Goal: Task Accomplishment & Management: Use online tool/utility

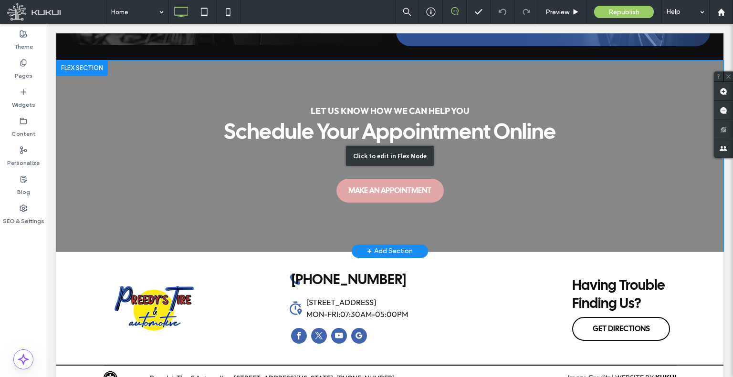
scroll to position [2591, 0]
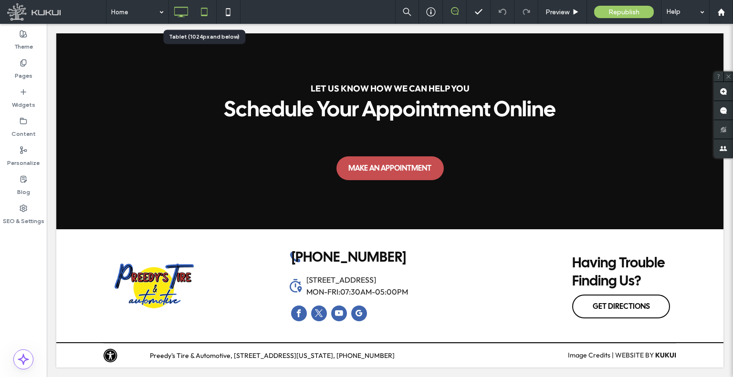
click at [206, 10] on icon at bounding box center [204, 11] width 19 height 19
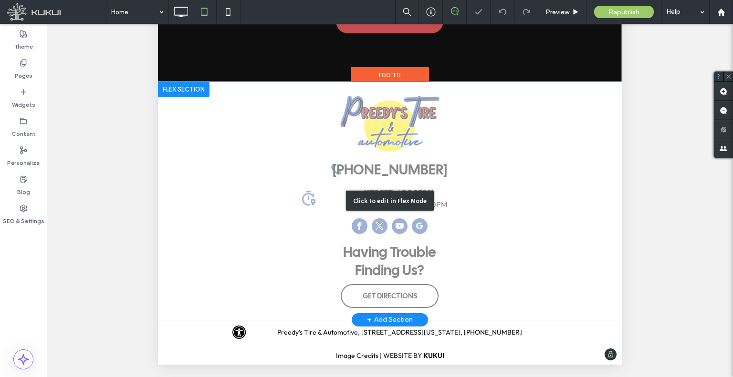
scroll to position [287, 0]
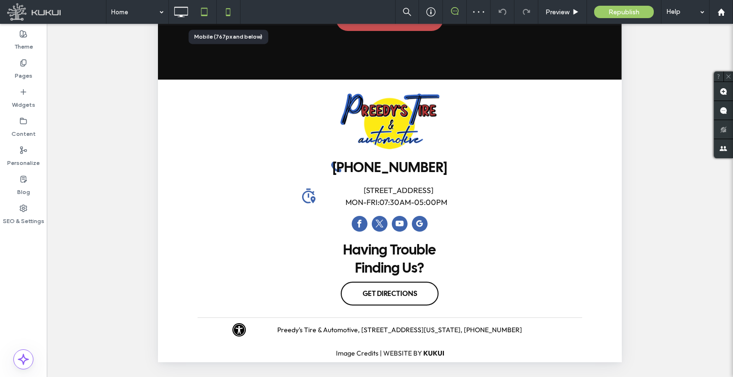
click at [226, 6] on icon at bounding box center [228, 11] width 19 height 19
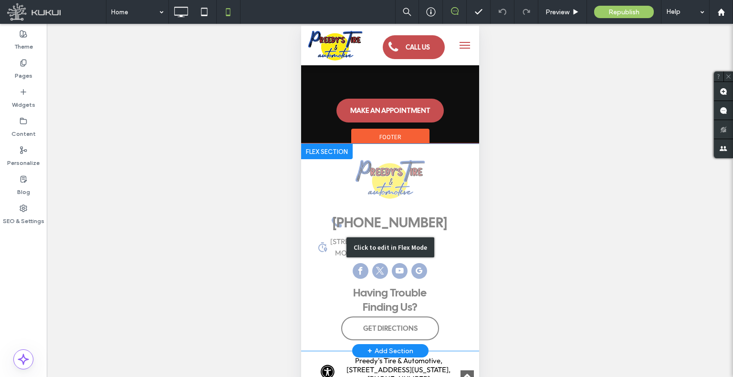
scroll to position [2727, 0]
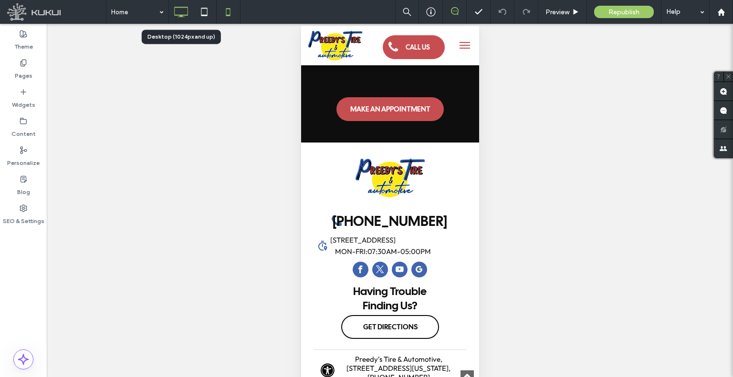
click at [176, 10] on icon at bounding box center [180, 11] width 19 height 19
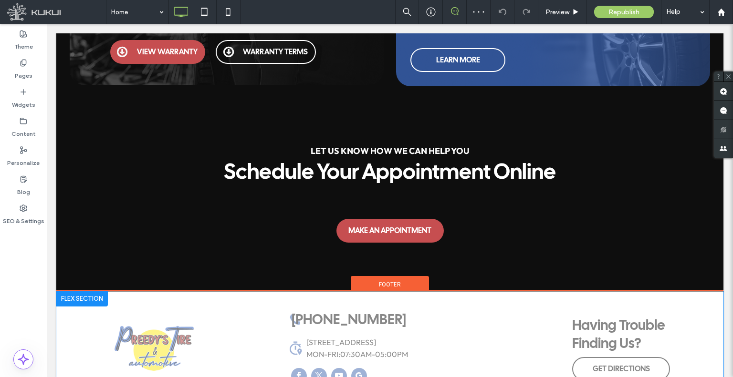
scroll to position [2591, 0]
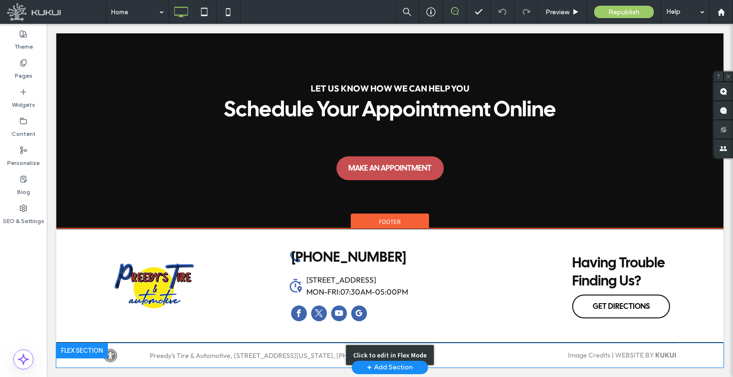
click at [446, 350] on div "Click to edit in Flex Mode" at bounding box center [389, 356] width 667 height 24
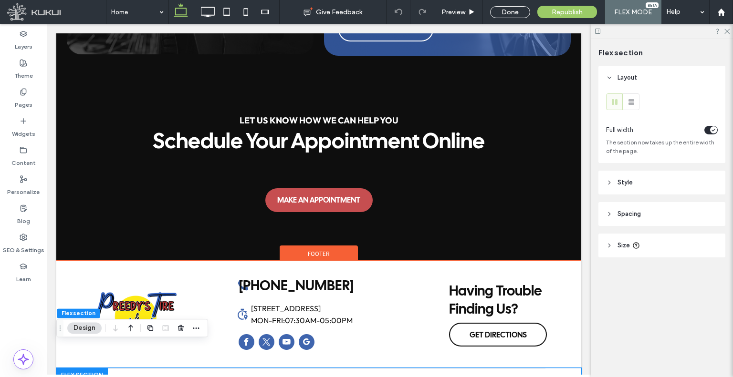
click at [405, 376] on div "Preedy's Tire & Automotive, [STREET_ADDRESS][US_STATE], [PHONE_NUMBER]" at bounding box center [261, 380] width 298 height 9
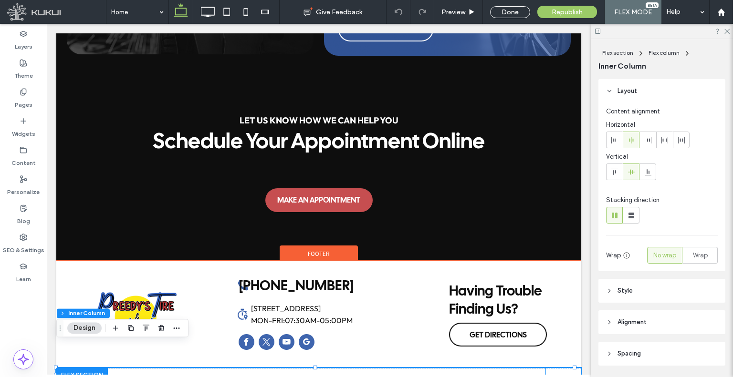
click at [419, 368] on div "Loading ... Missing nap lines data / Error occured while getting the data. Pree…" at bounding box center [318, 380] width 453 height 24
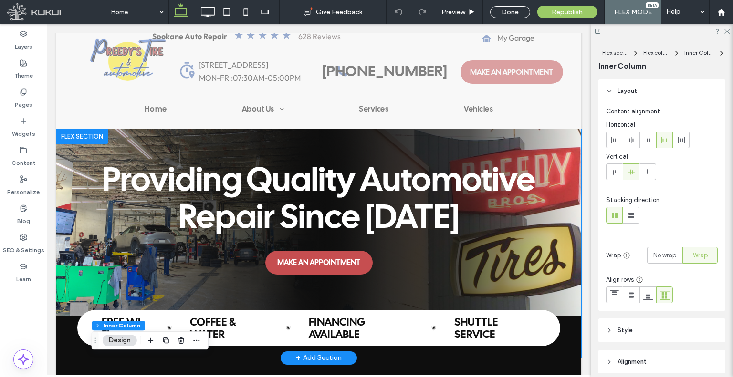
scroll to position [0, 0]
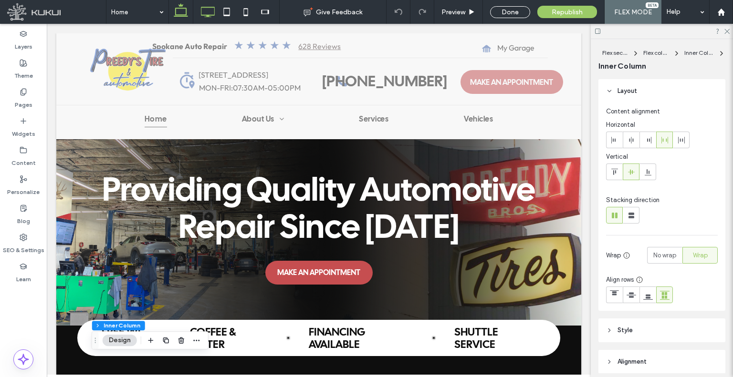
click at [208, 13] on icon at bounding box center [207, 11] width 19 height 19
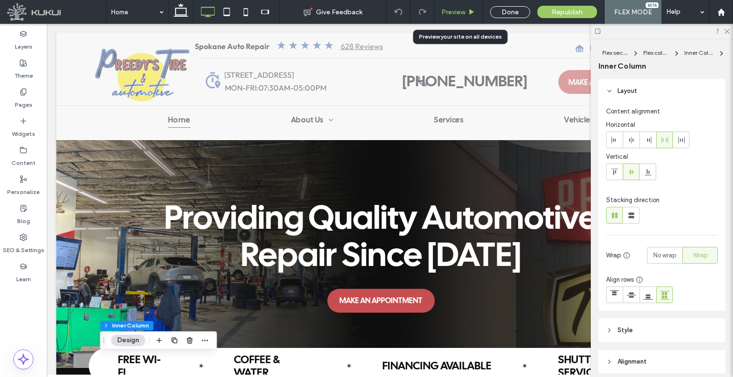
drag, startPoint x: 450, startPoint y: 12, endPoint x: 397, endPoint y: 25, distance: 55.0
click at [450, 12] on span "Preview" at bounding box center [453, 12] width 24 height 8
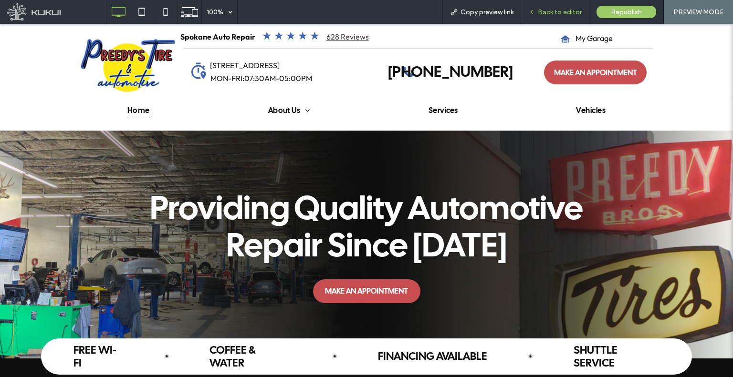
click at [549, 15] on span "Back to editor" at bounding box center [560, 12] width 44 height 8
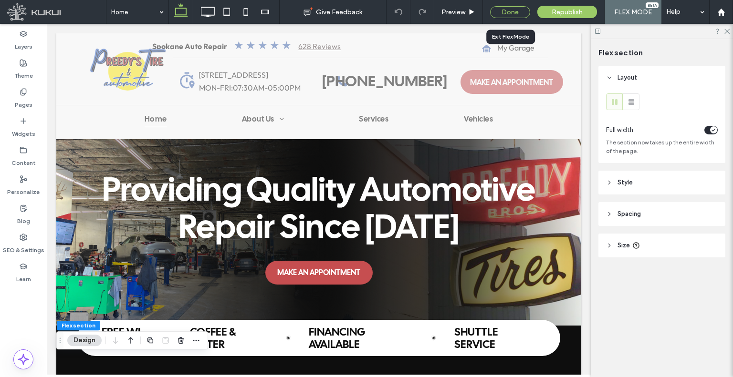
click at [509, 9] on div "Done" at bounding box center [510, 12] width 40 height 12
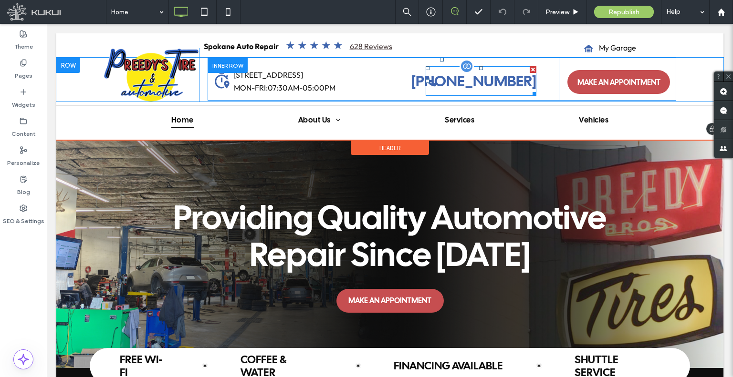
click at [468, 77] on span "[PHONE_NUMBER]" at bounding box center [473, 81] width 125 height 20
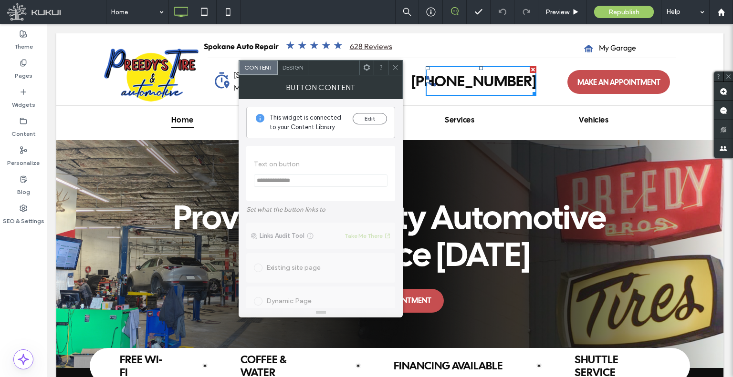
click at [287, 68] on span "Design" at bounding box center [292, 67] width 21 height 7
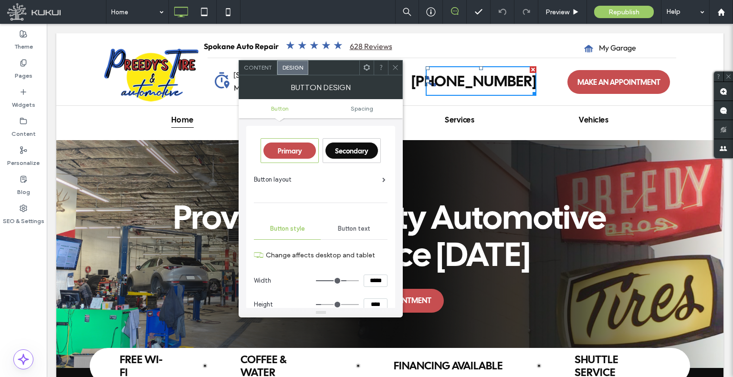
click at [355, 229] on span "Button text" at bounding box center [354, 229] width 32 height 8
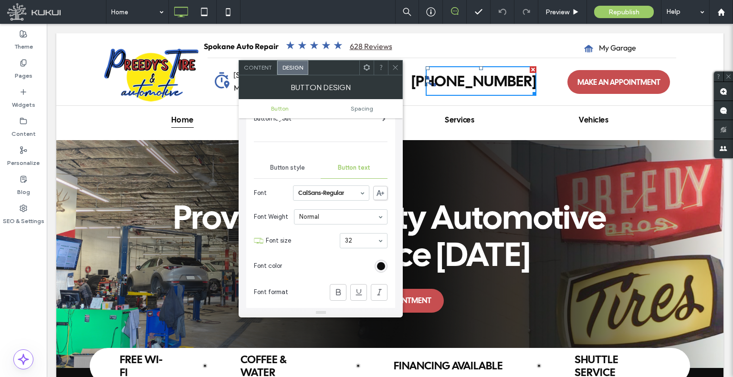
scroll to position [191, 0]
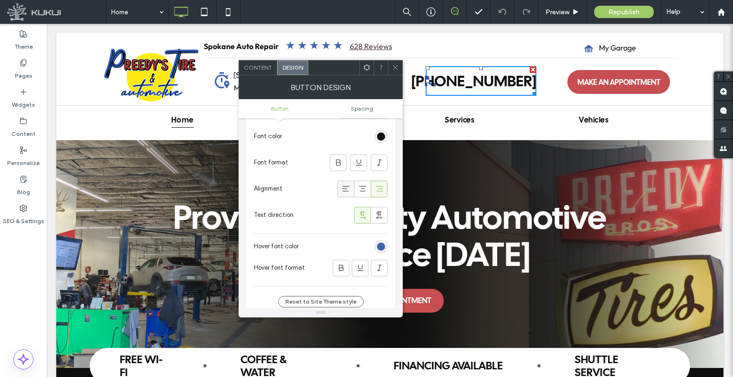
click at [349, 185] on icon at bounding box center [346, 189] width 10 height 10
click at [363, 108] on span "Spacing" at bounding box center [362, 108] width 22 height 7
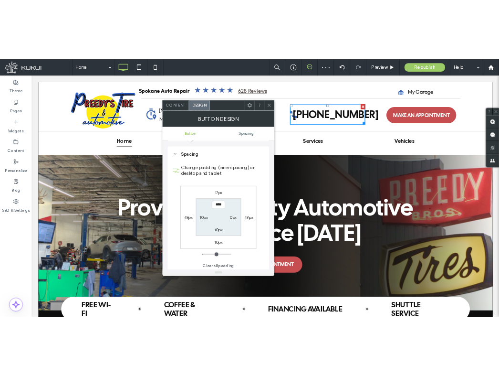
scroll to position [429, 0]
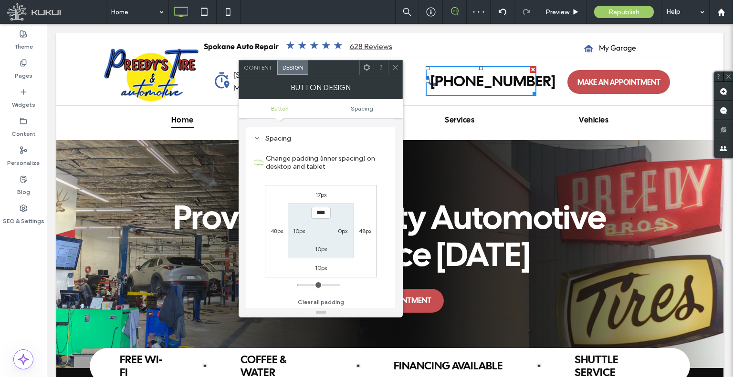
click at [296, 229] on label "10px" at bounding box center [299, 231] width 12 height 7
type input "****"
type input "**"
type input "****"
type input "**"
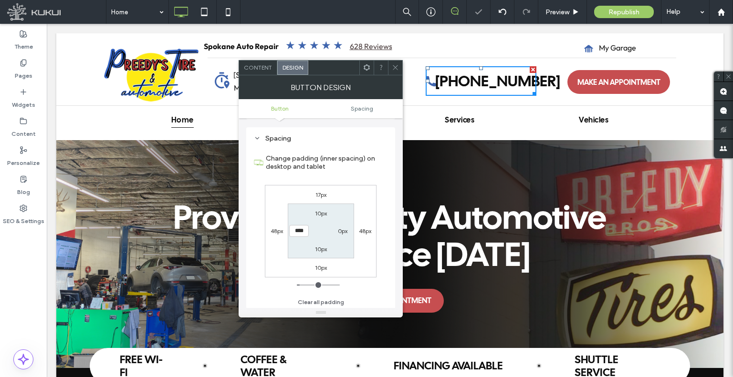
type input "****"
click at [396, 72] on span at bounding box center [395, 68] width 7 height 14
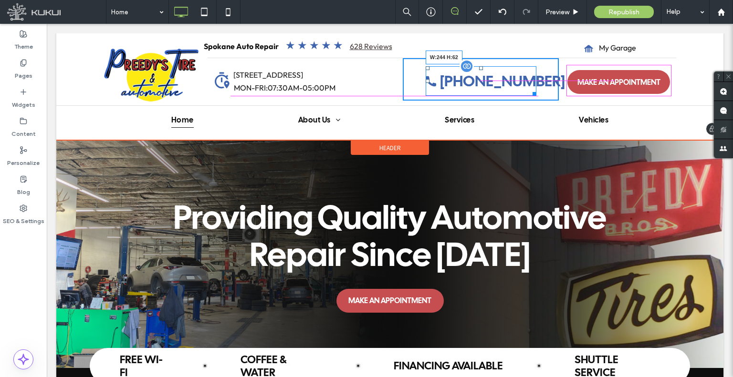
drag, startPoint x: 530, startPoint y: 113, endPoint x: 583, endPoint y: 119, distance: 52.8
click at [536, 95] on div at bounding box center [532, 92] width 7 height 7
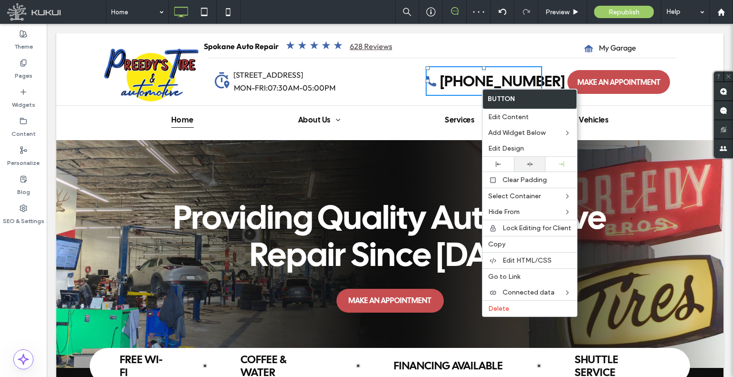
click at [537, 162] on div at bounding box center [530, 164] width 22 height 6
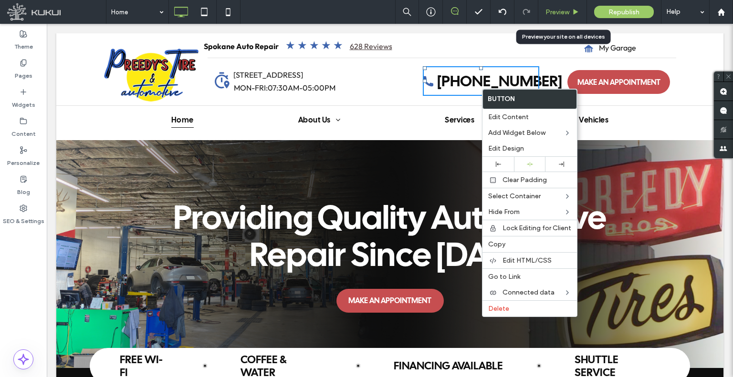
click at [559, 16] on div "Preview" at bounding box center [562, 12] width 49 height 24
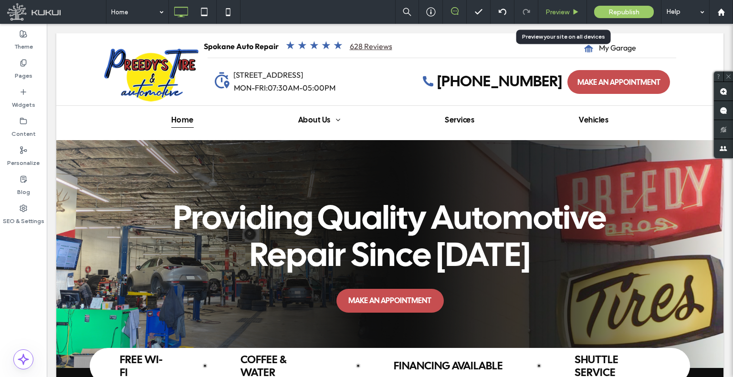
click at [556, 11] on span "Preview" at bounding box center [557, 12] width 24 height 8
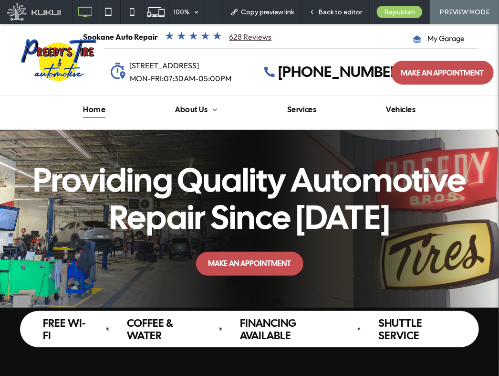
drag, startPoint x: 494, startPoint y: 94, endPoint x: 497, endPoint y: 46, distance: 47.3
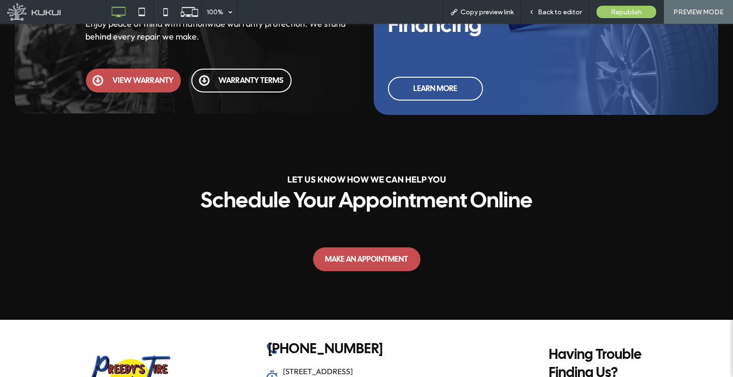
scroll to position [2565, 0]
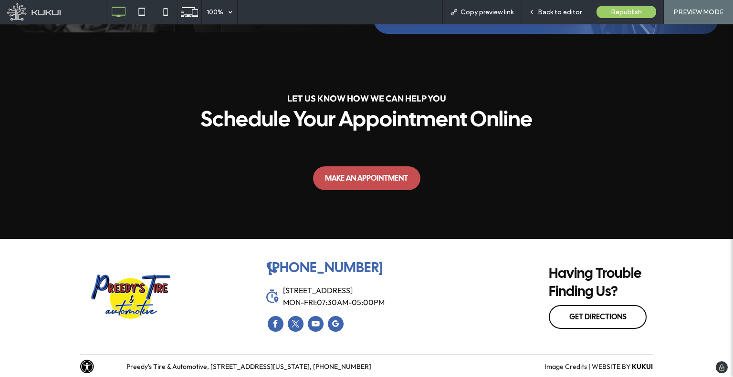
click at [379, 267] on link "[PHONE_NUMBER]" at bounding box center [325, 268] width 118 height 18
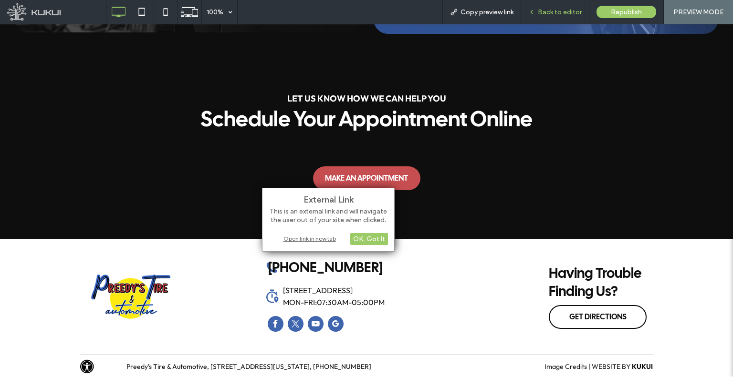
click at [559, 10] on span "Back to editor" at bounding box center [560, 12] width 44 height 8
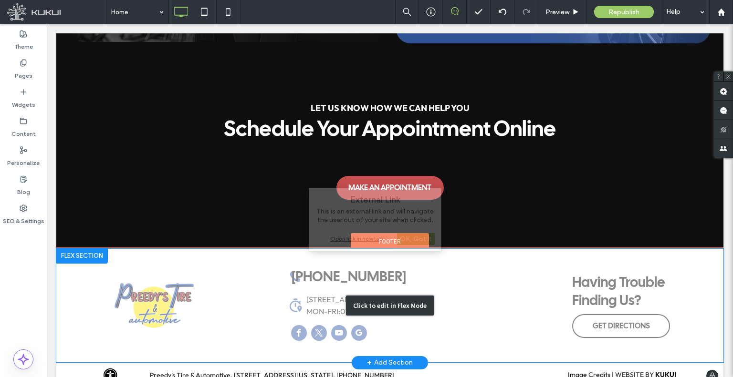
click at [427, 272] on div "Click to edit in Flex Mode" at bounding box center [389, 306] width 667 height 115
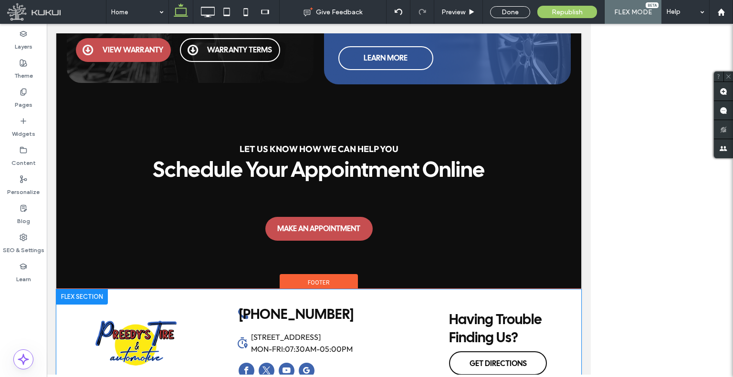
scroll to position [2583, 0]
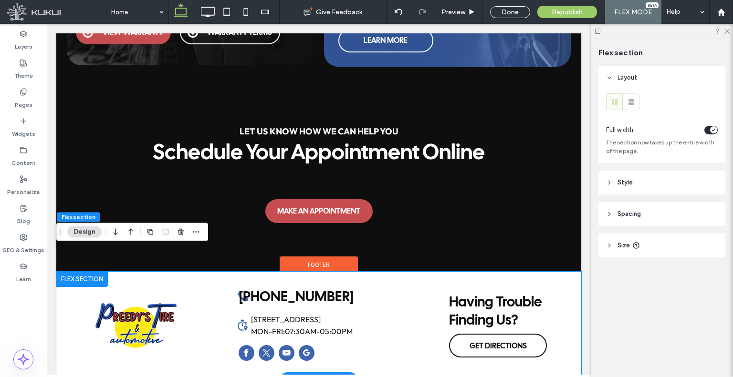
click at [361, 283] on div "[PHONE_NUMBER] Working Hours Icon | [PERSON_NAME] Tire & Automotive [STREET_ADD…" at bounding box center [318, 325] width 161 height 85
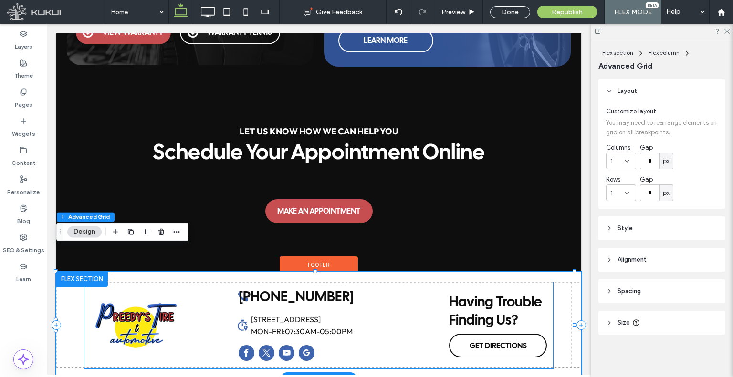
click at [348, 288] on div "[PHONE_NUMBER]" at bounding box center [297, 297] width 118 height 18
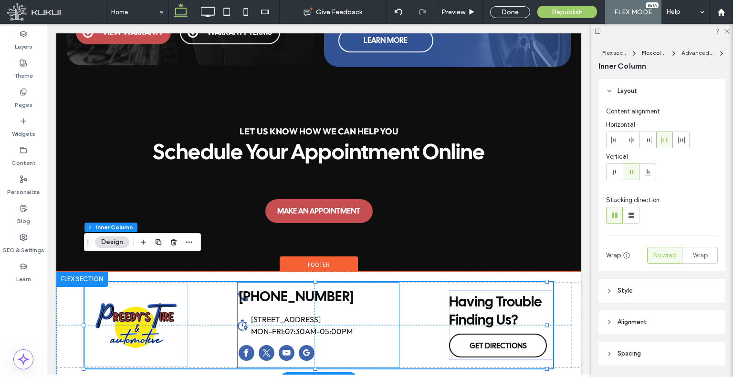
click at [352, 283] on div "[PHONE_NUMBER] Working Hours Icon | [PERSON_NAME] Tire & Automotive [STREET_ADD…" at bounding box center [318, 325] width 161 height 85
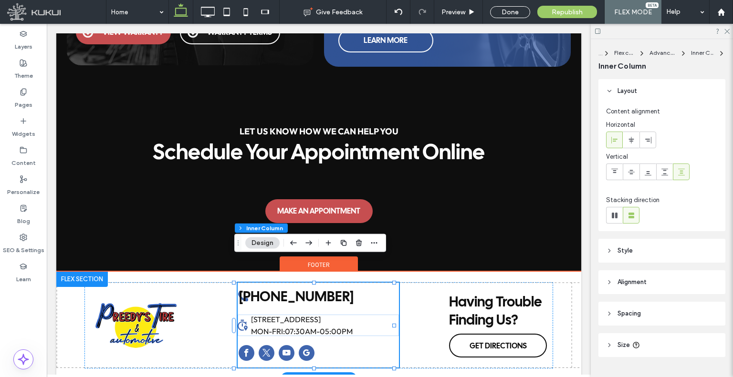
type input "**"
click at [342, 288] on link "[PHONE_NUMBER]" at bounding box center [297, 297] width 118 height 18
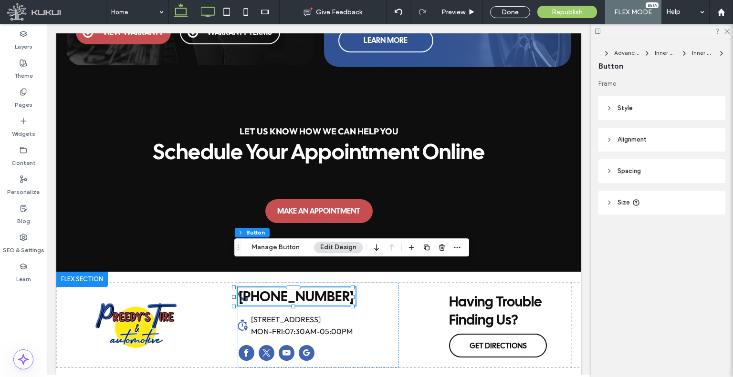
click at [206, 10] on icon at bounding box center [207, 11] width 19 height 19
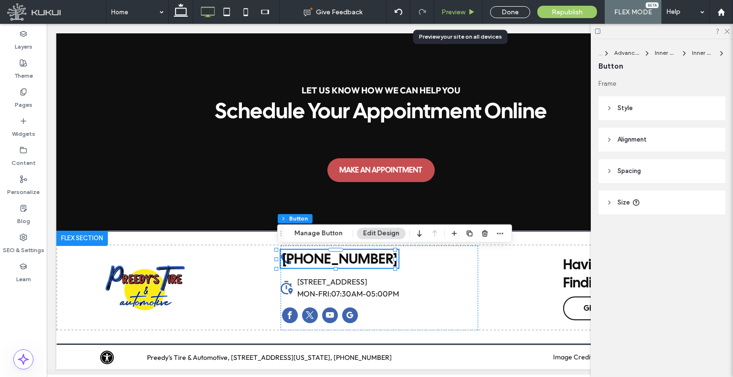
click at [458, 12] on span "Preview" at bounding box center [453, 12] width 24 height 8
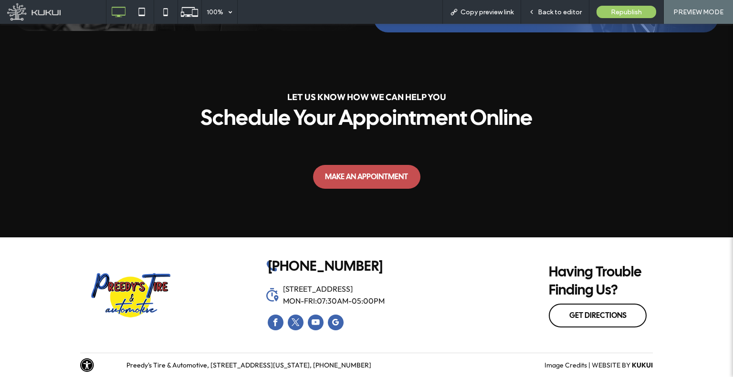
scroll to position [2558, 0]
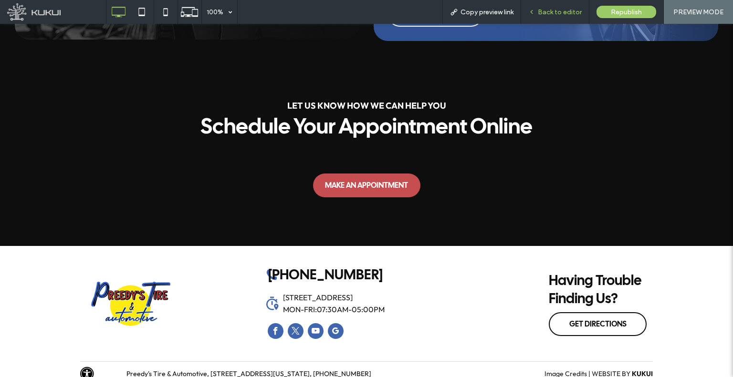
click at [565, 13] on span "Back to editor" at bounding box center [560, 12] width 44 height 8
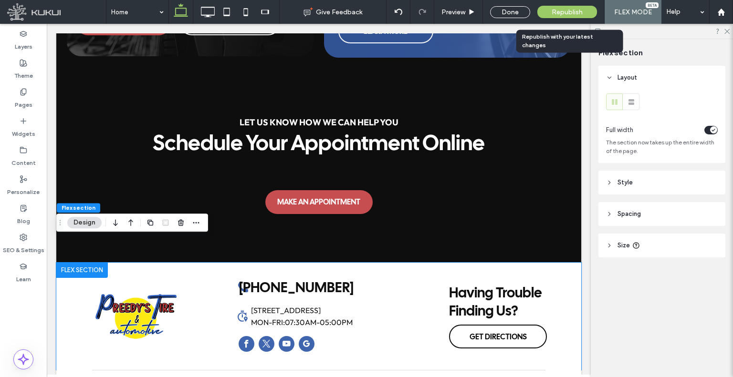
click at [552, 7] on div "Republish" at bounding box center [567, 12] width 60 height 12
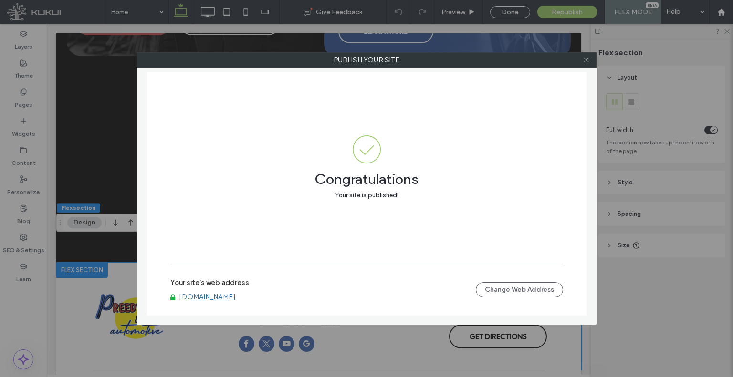
click at [584, 60] on icon at bounding box center [586, 59] width 7 height 7
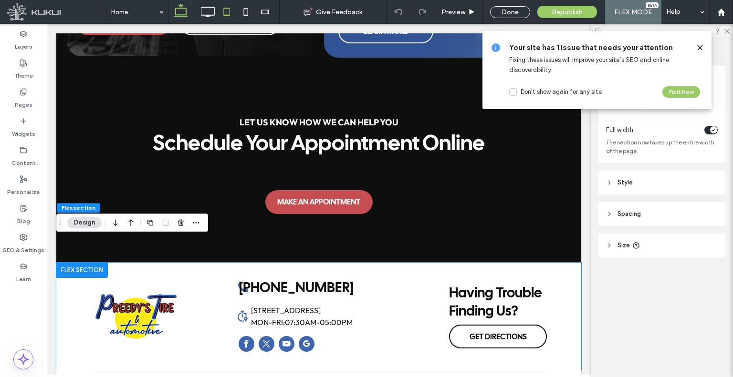
click at [222, 15] on icon at bounding box center [226, 11] width 19 height 19
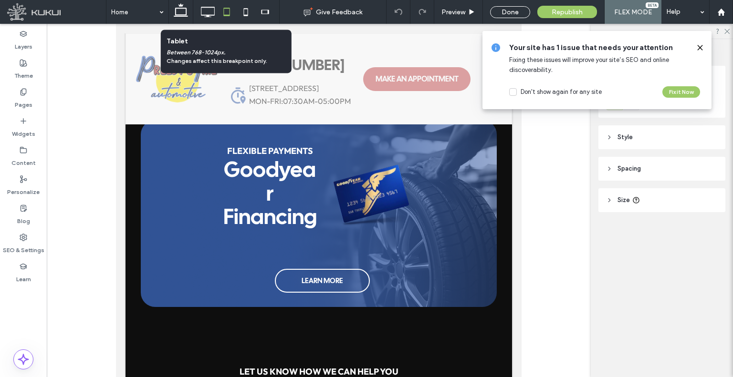
type input "***"
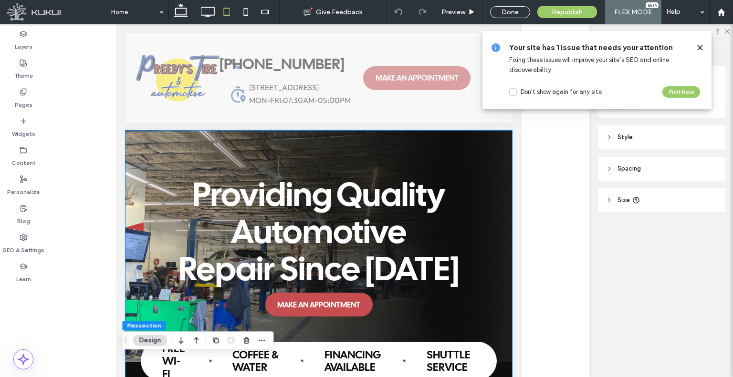
scroll to position [0, 0]
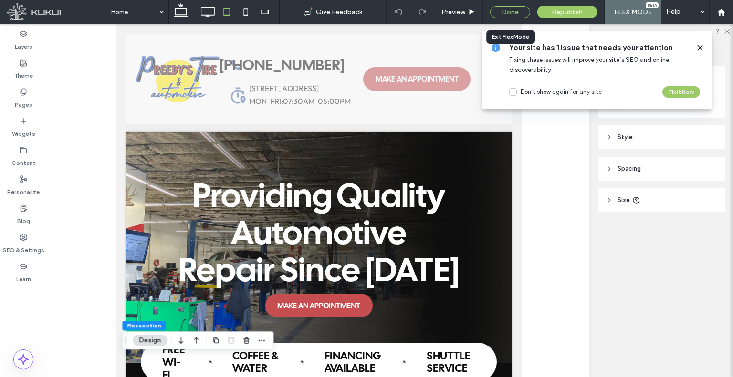
drag, startPoint x: 161, startPoint y: 31, endPoint x: 492, endPoint y: 12, distance: 332.1
click at [492, 12] on div "Done" at bounding box center [510, 12] width 40 height 12
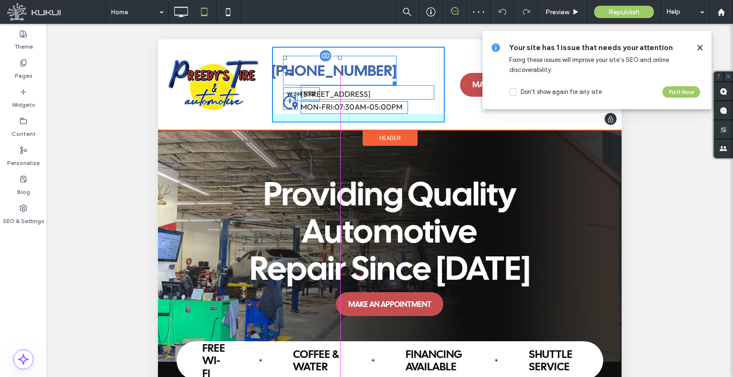
drag, startPoint x: 392, startPoint y: 83, endPoint x: 543, endPoint y: 118, distance: 154.7
click at [396, 83] on div at bounding box center [392, 81] width 7 height 7
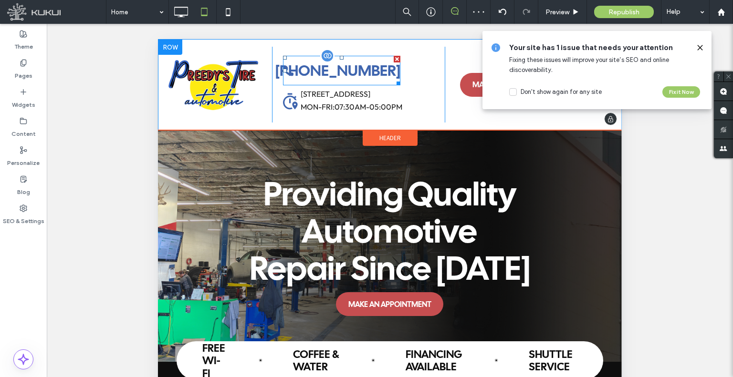
click at [295, 66] on link "[PHONE_NUMBER]" at bounding box center [341, 71] width 117 height 30
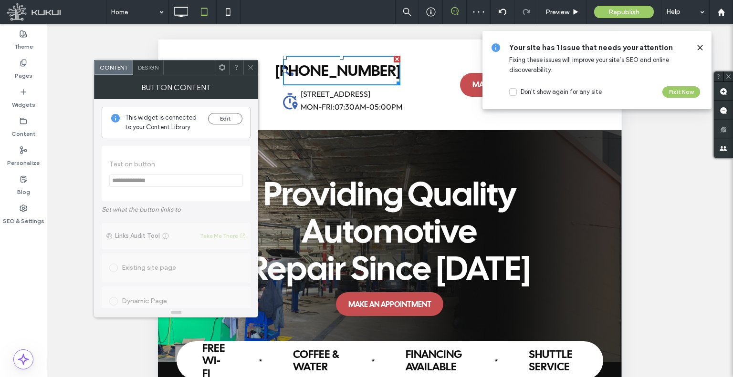
click at [144, 69] on span "Design" at bounding box center [148, 67] width 21 height 7
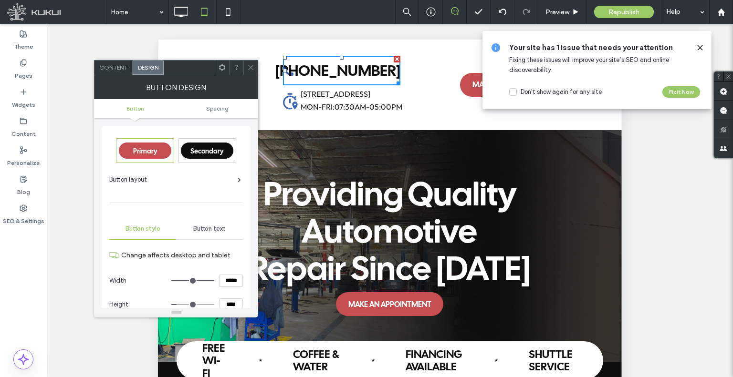
click at [209, 232] on div "Button text" at bounding box center [209, 229] width 67 height 21
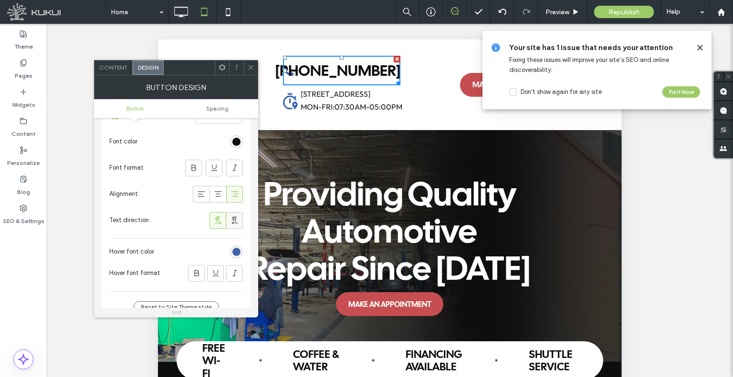
scroll to position [191, 0]
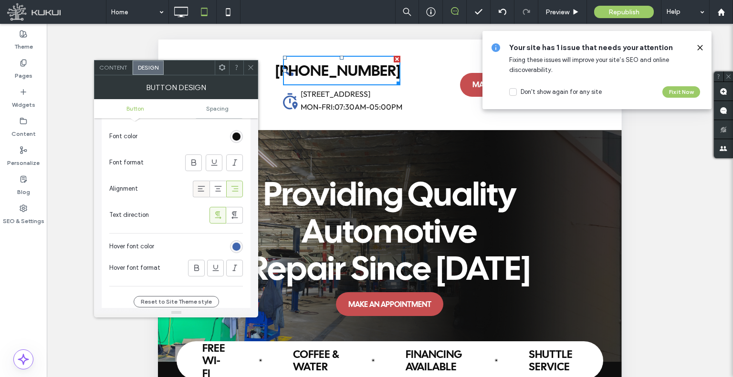
click at [197, 187] on icon at bounding box center [202, 189] width 10 height 10
click at [218, 107] on span "Spacing" at bounding box center [217, 108] width 22 height 7
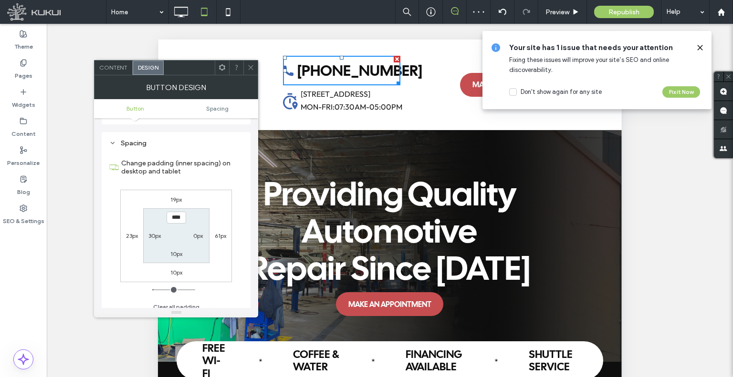
scroll to position [429, 0]
click at [250, 68] on use at bounding box center [251, 67] width 5 height 5
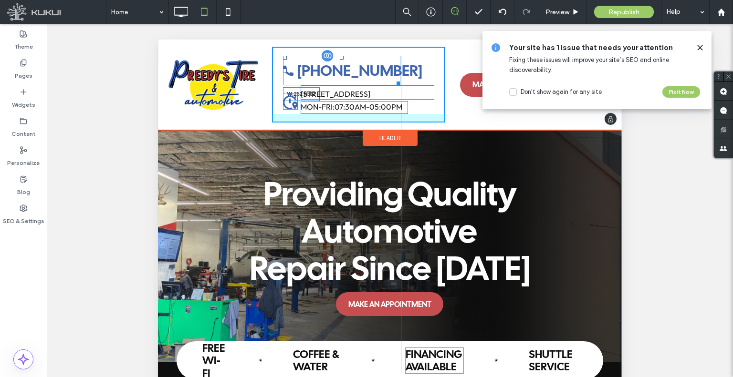
drag, startPoint x: 396, startPoint y: 83, endPoint x: 553, endPoint y: 117, distance: 160.7
click at [398, 78] on div at bounding box center [396, 81] width 7 height 7
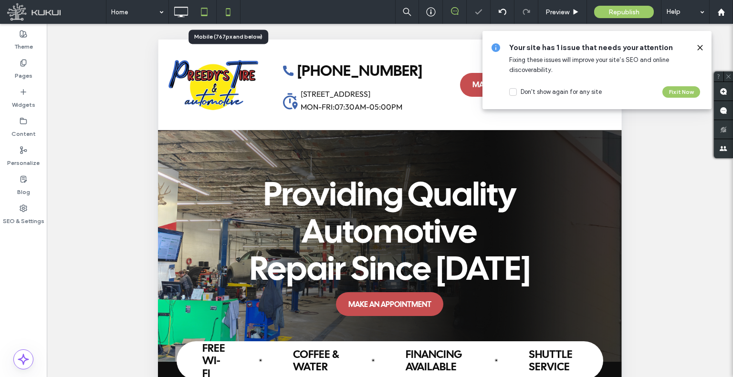
click at [227, 9] on use at bounding box center [228, 12] width 4 height 8
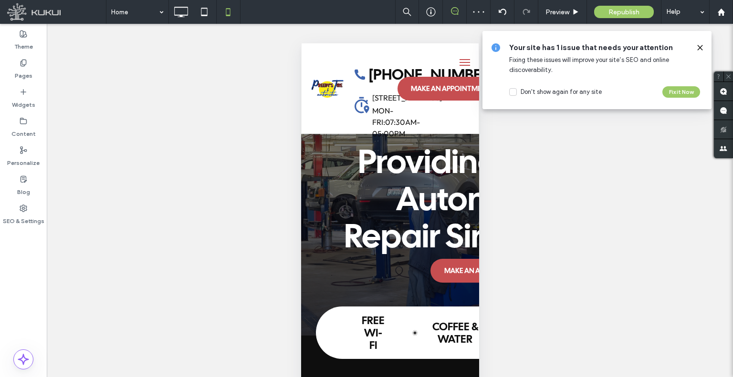
click at [700, 48] on icon at bounding box center [700, 48] width 8 height 8
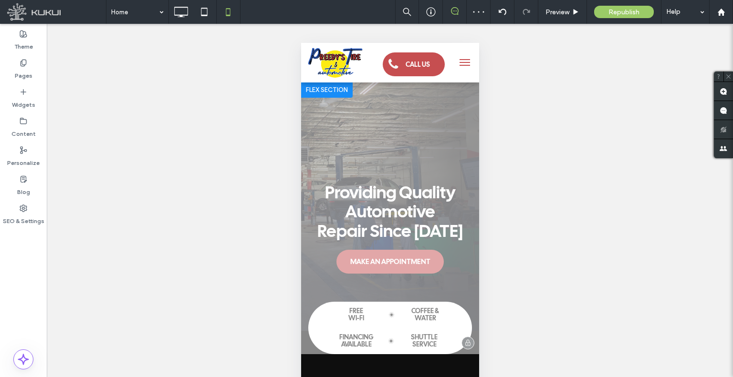
scroll to position [0, 0]
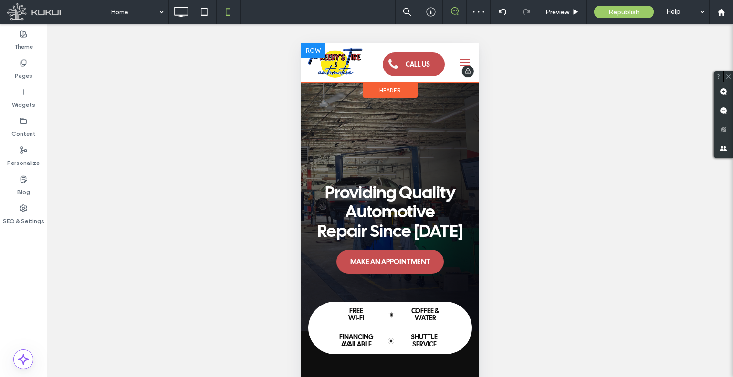
click at [447, 70] on div at bounding box center [461, 62] width 29 height 31
click at [455, 66] on button "menu" at bounding box center [464, 62] width 19 height 19
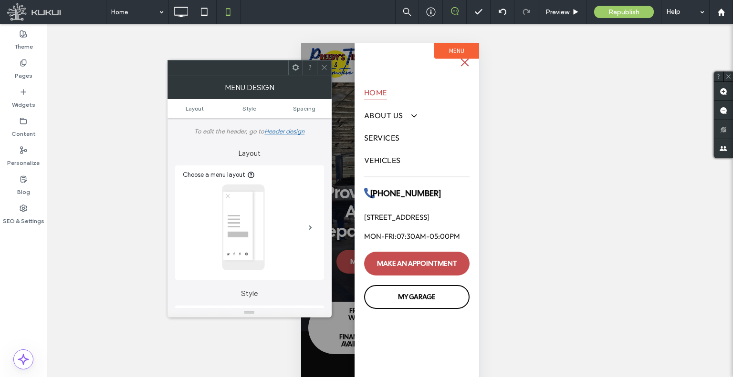
click at [466, 60] on button "menu" at bounding box center [464, 62] width 19 height 19
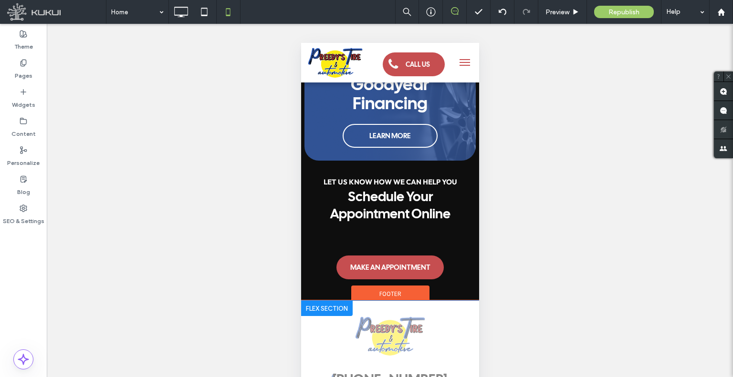
scroll to position [2727, 0]
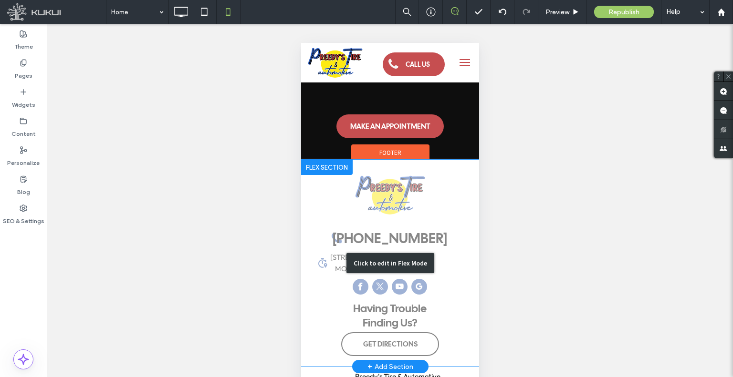
click at [437, 211] on div "Click to edit in Flex Mode" at bounding box center [390, 263] width 178 height 207
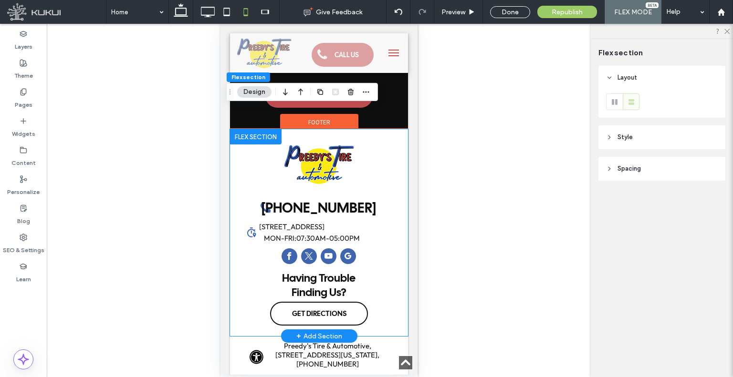
scroll to position [2749, 0]
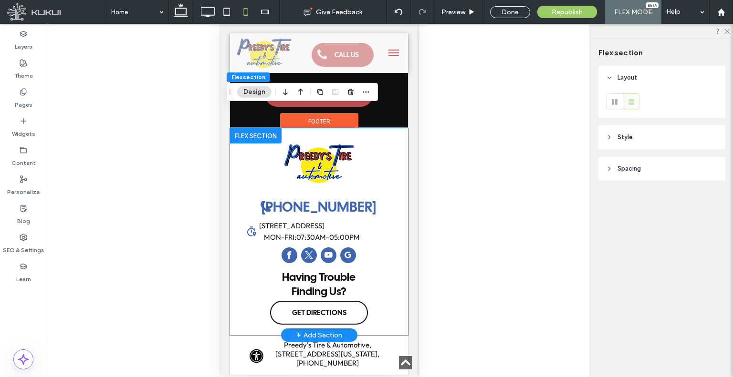
click at [334, 198] on span "[PHONE_NUMBER]" at bounding box center [318, 207] width 115 height 18
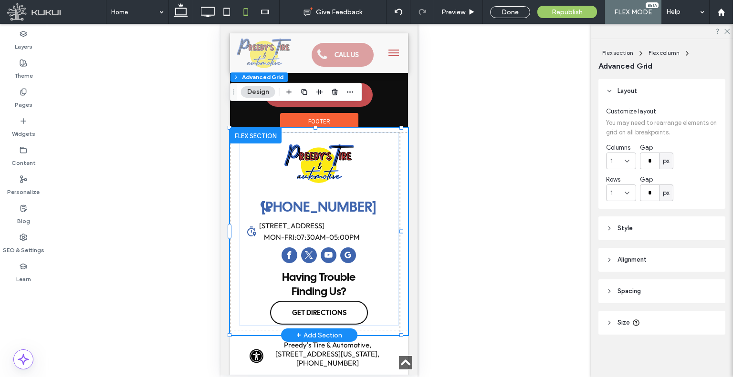
click at [334, 198] on span "[PHONE_NUMBER]" at bounding box center [318, 207] width 115 height 18
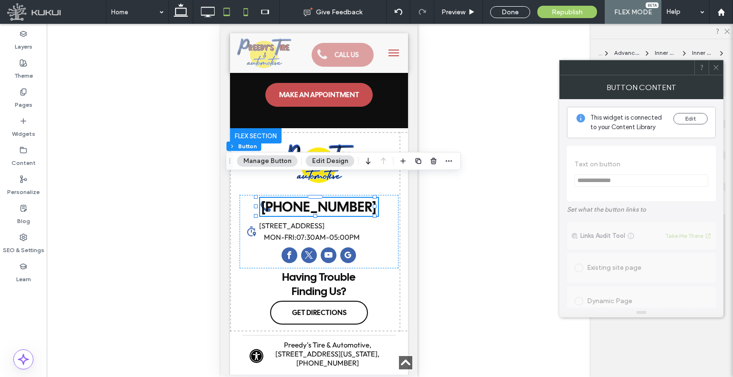
click at [226, 13] on icon at bounding box center [226, 11] width 19 height 19
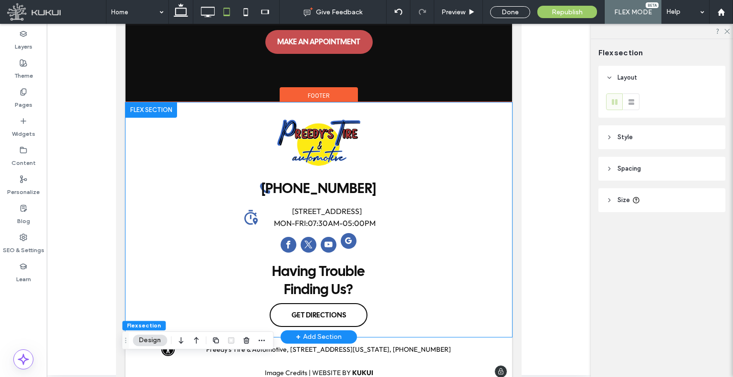
scroll to position [2757, 0]
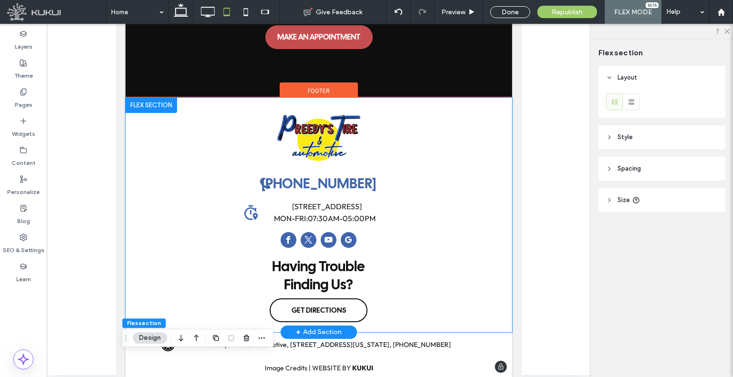
click at [343, 176] on span "[PHONE_NUMBER]" at bounding box center [318, 184] width 115 height 18
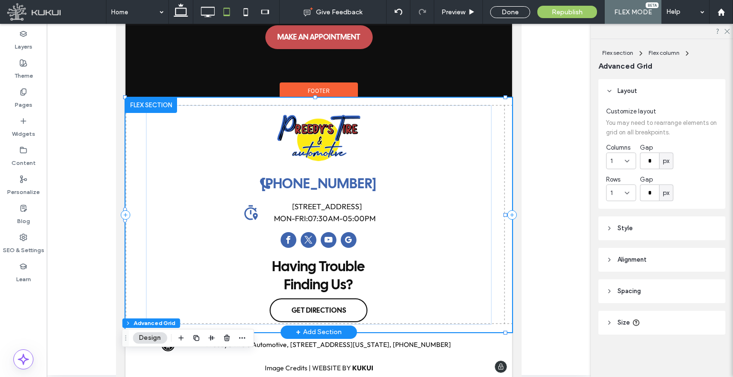
click at [343, 176] on span "[PHONE_NUMBER]" at bounding box center [318, 184] width 115 height 18
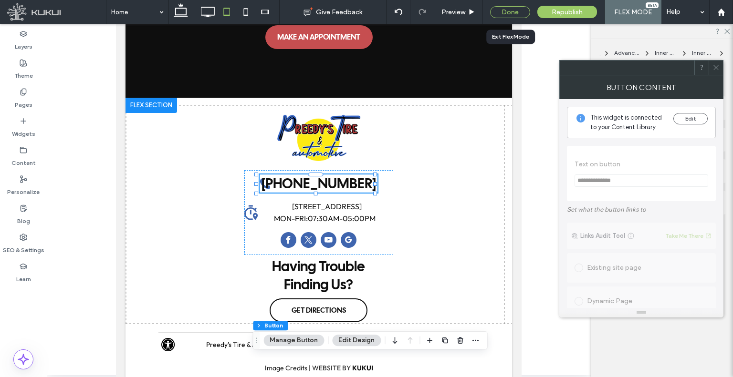
click at [516, 13] on div "Done" at bounding box center [510, 12] width 40 height 12
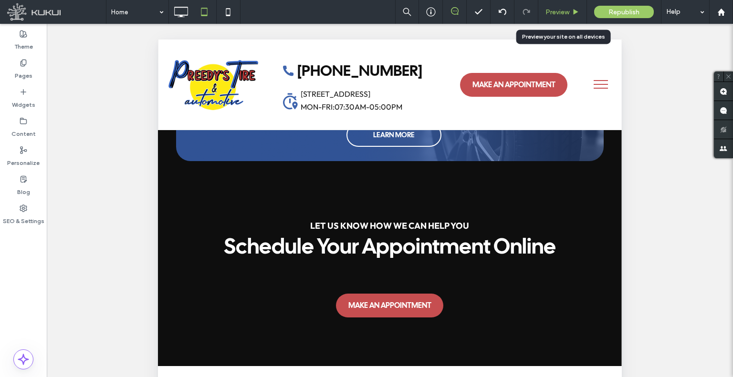
scroll to position [2743, 0]
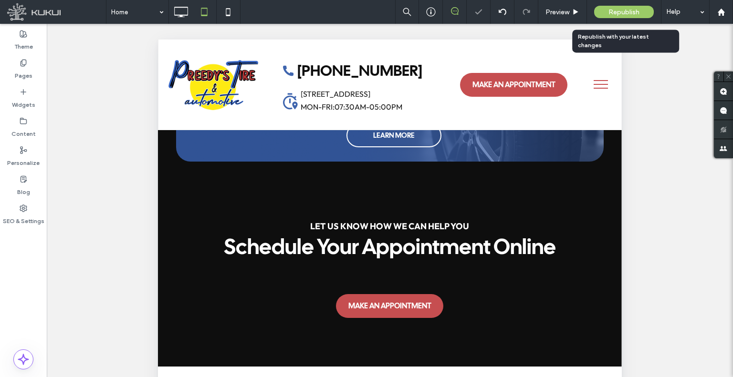
click at [624, 11] on span "Republish" at bounding box center [623, 12] width 31 height 8
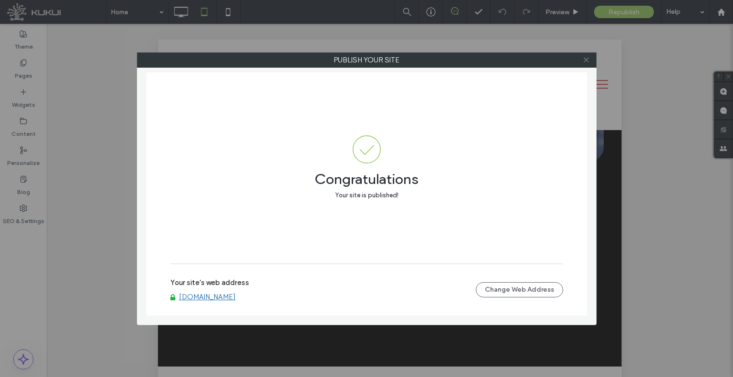
click at [588, 57] on icon at bounding box center [586, 59] width 7 height 7
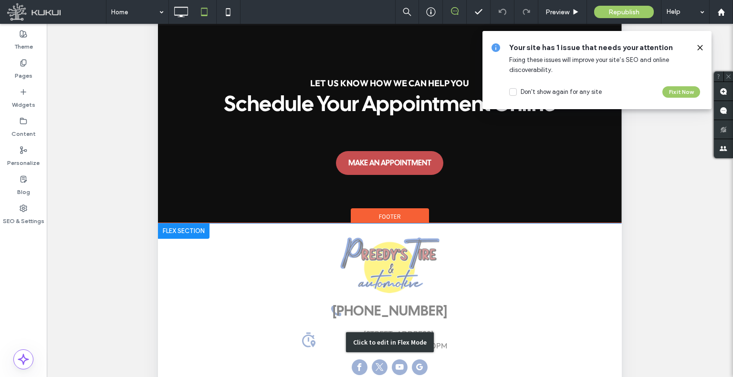
scroll to position [287, 0]
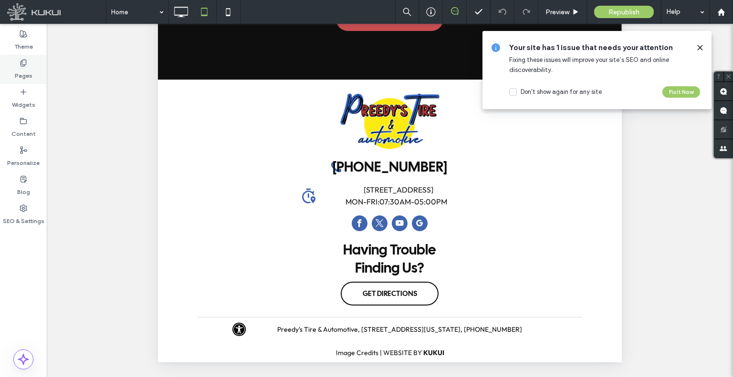
click at [21, 68] on label "Pages" at bounding box center [24, 73] width 18 height 13
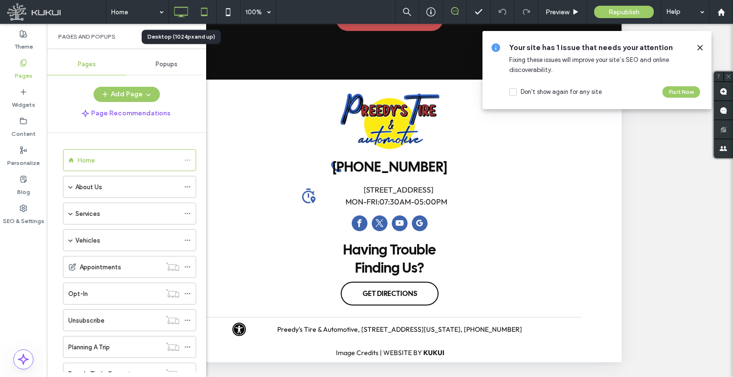
click at [177, 10] on icon at bounding box center [180, 11] width 19 height 19
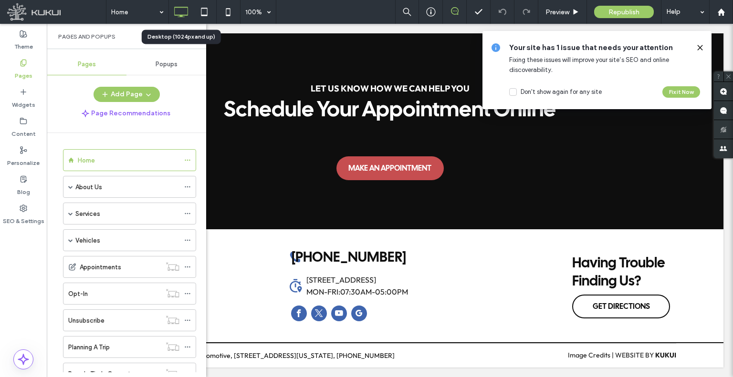
scroll to position [2584, 0]
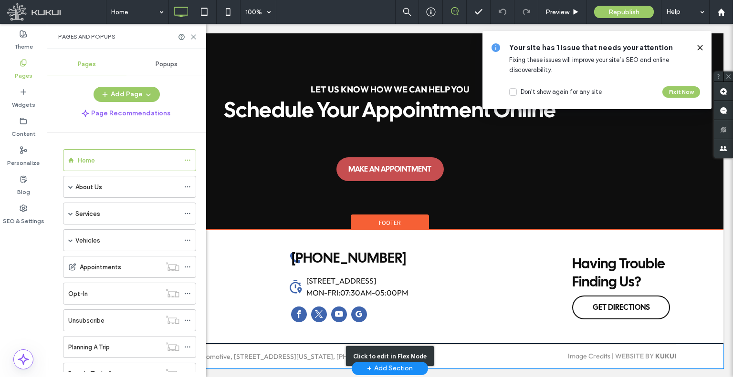
click at [329, 349] on div "Click to edit in Flex Mode" at bounding box center [389, 356] width 667 height 24
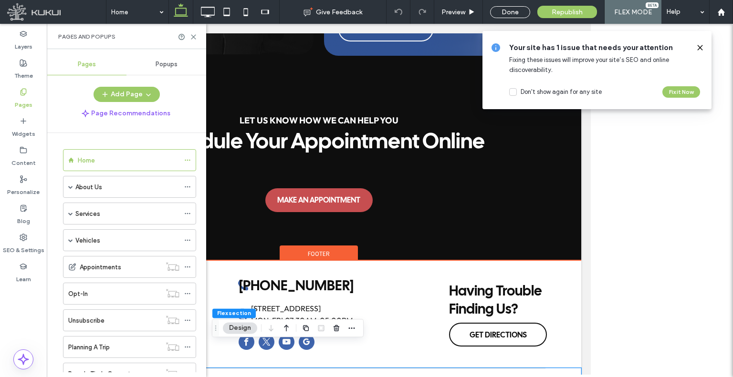
scroll to position [0, 0]
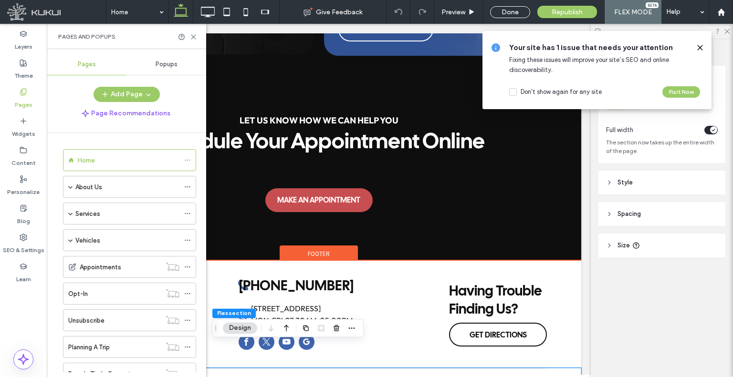
click at [323, 376] on address "Preedy's Tire & Automotive, [STREET_ADDRESS][US_STATE], [PHONE_NUMBER]" at bounding box center [260, 380] width 245 height 9
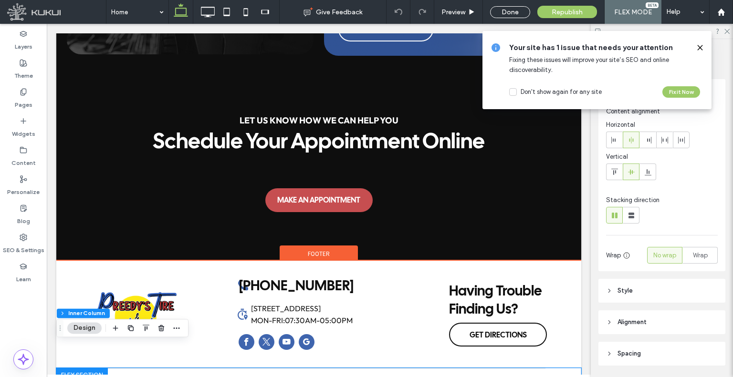
type input "**"
click at [323, 376] on address "Preedy's Tire & Automotive, [STREET_ADDRESS][US_STATE], [PHONE_NUMBER]" at bounding box center [260, 380] width 245 height 9
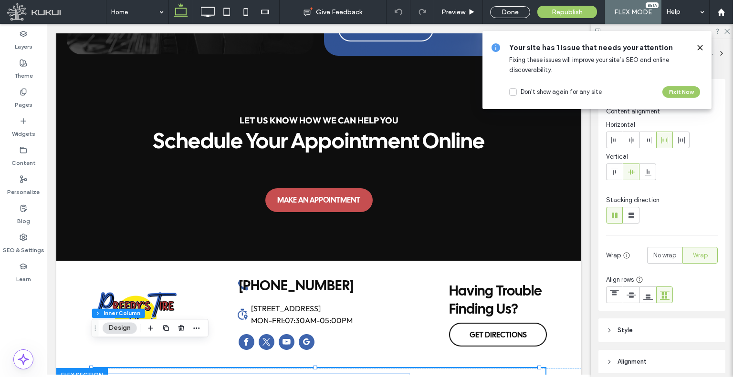
click at [700, 257] on span "Wrap" at bounding box center [700, 256] width 15 height 10
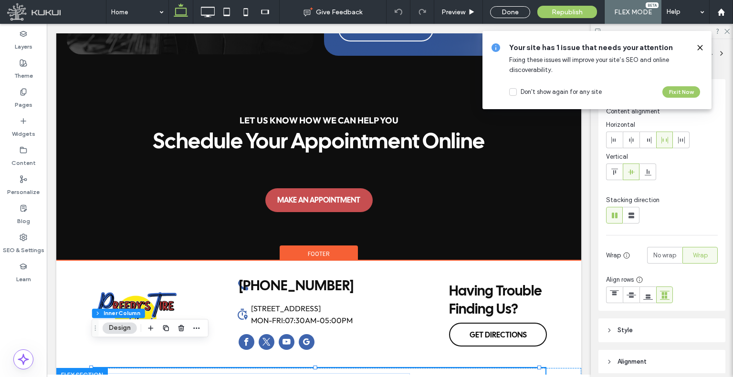
click at [457, 376] on link "Image Credits" at bounding box center [458, 380] width 42 height 9
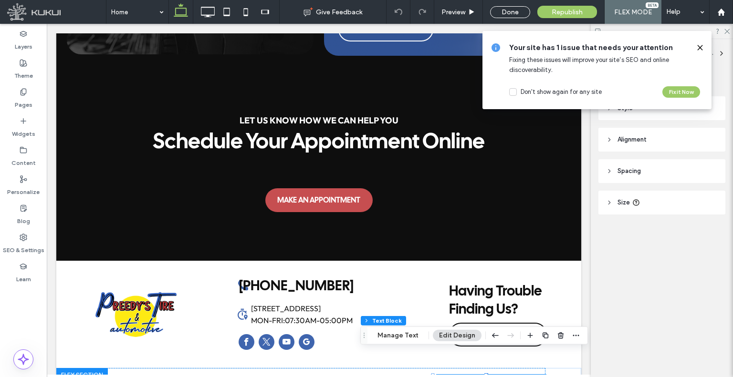
click at [660, 205] on header "Size" at bounding box center [661, 203] width 127 height 24
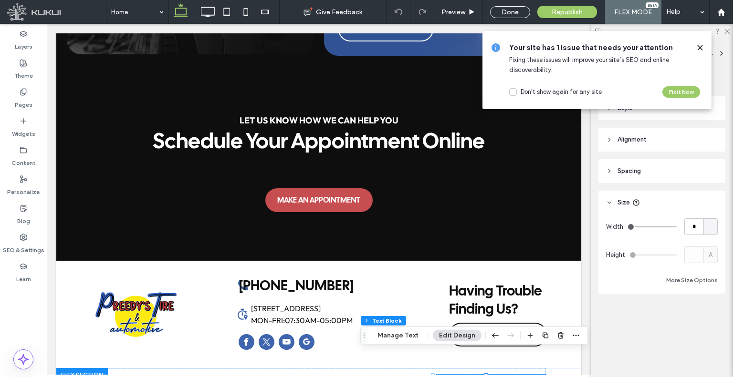
click at [658, 161] on header "Spacing" at bounding box center [661, 171] width 127 height 24
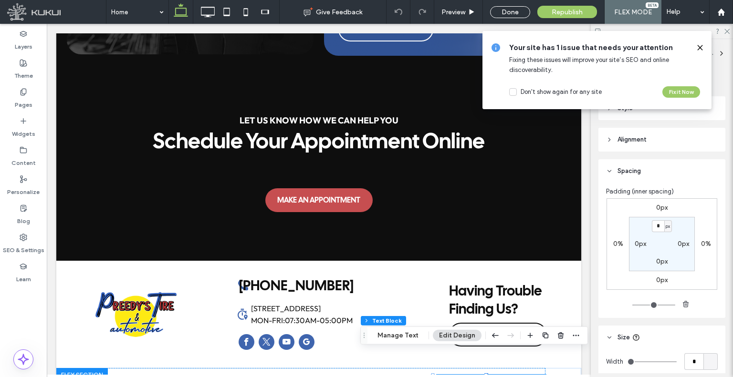
click at [665, 142] on header "Alignment" at bounding box center [661, 140] width 127 height 24
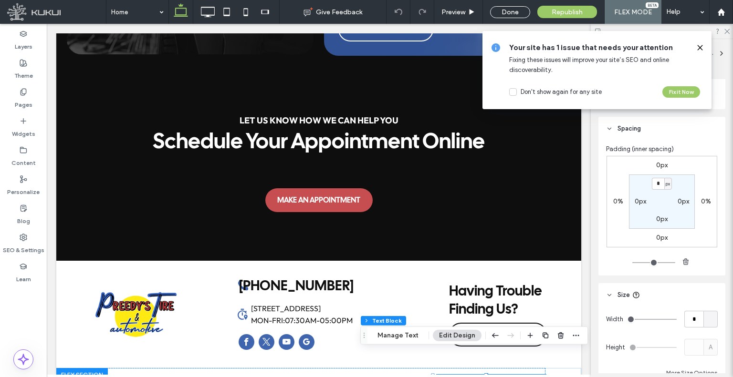
scroll to position [121, 0]
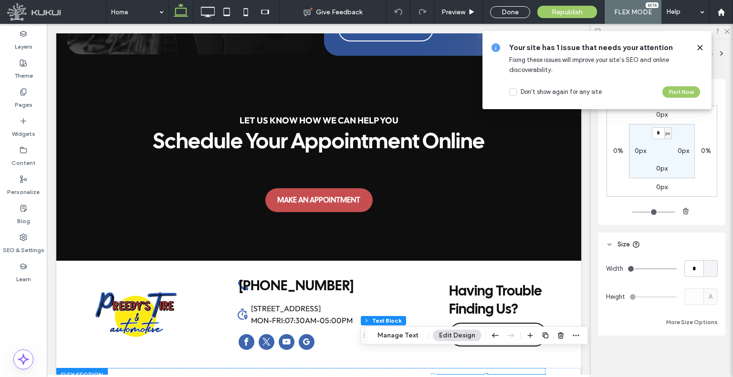
click at [704, 264] on div at bounding box center [710, 269] width 14 height 17
click at [708, 286] on span "px" at bounding box center [705, 286] width 7 height 10
type input "***"
click at [689, 271] on input "*****" at bounding box center [693, 269] width 19 height 17
type input "***"
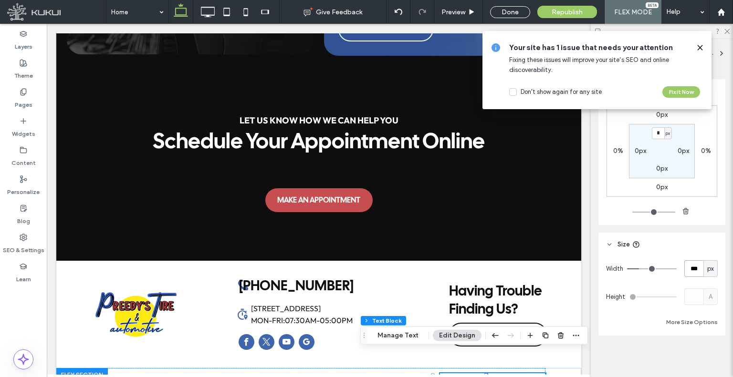
type input "***"
click at [700, 46] on icon at bounding box center [700, 48] width 8 height 8
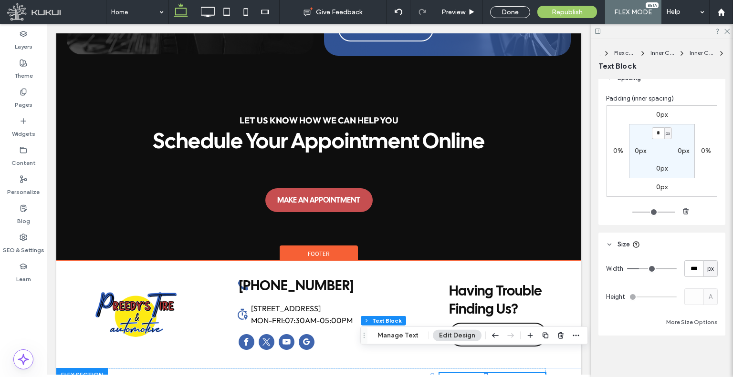
click at [407, 377] on div "Preedy's Tire & Automotive, [STREET_ADDRESS][US_STATE], [PHONE_NUMBER]" at bounding box center [261, 383] width 298 height 9
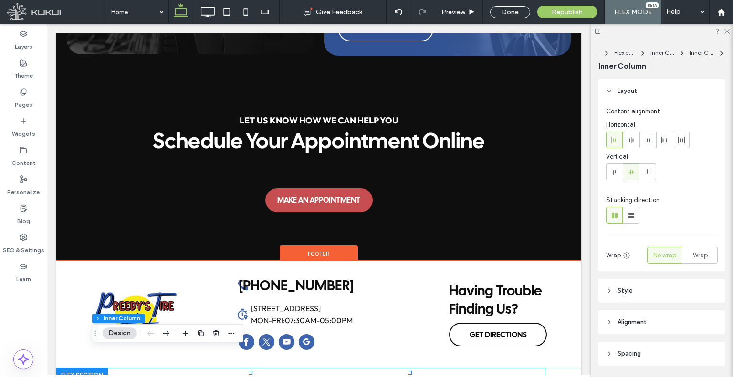
click at [422, 368] on div "Loading ... Missing nap lines data / Error occured while getting the data. Pree…" at bounding box center [318, 383] width 453 height 30
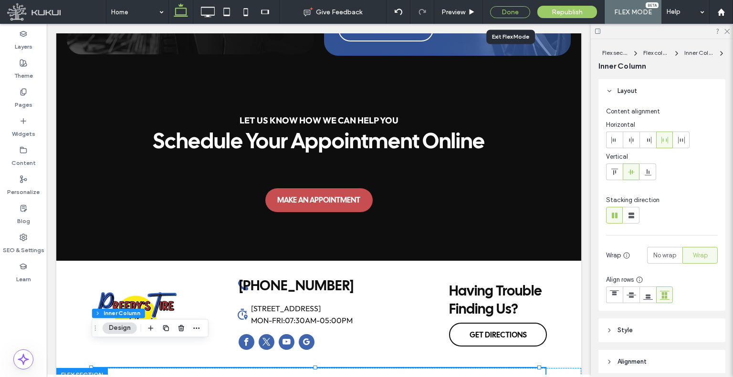
click at [509, 10] on div "Done" at bounding box center [510, 12] width 40 height 12
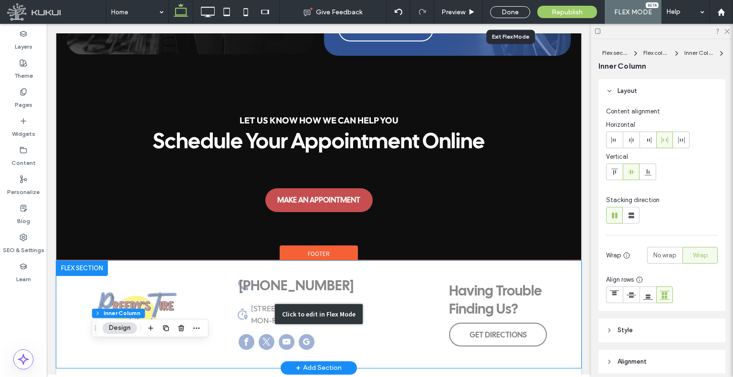
scroll to position [2580, 0]
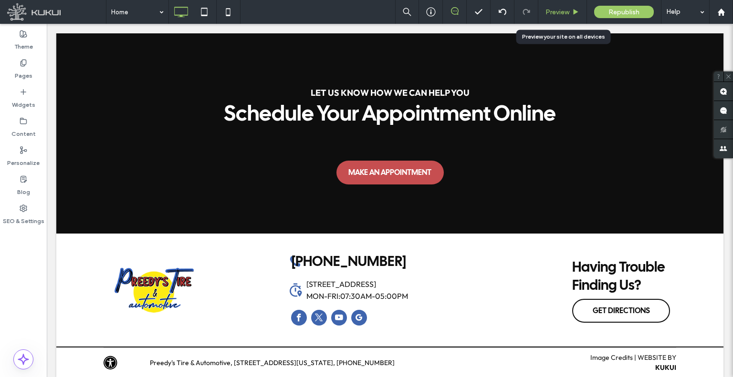
click at [559, 9] on span "Preview" at bounding box center [557, 12] width 24 height 8
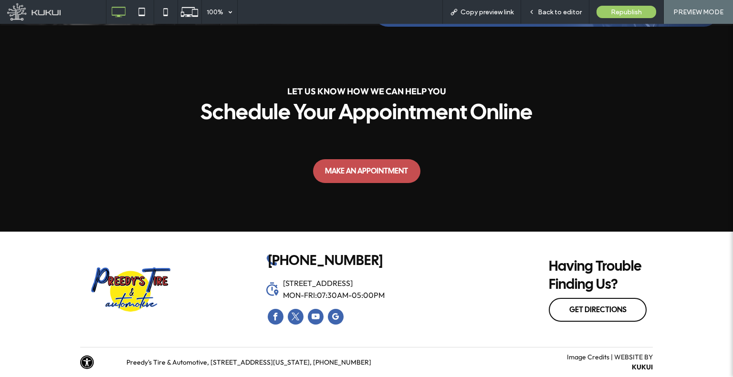
scroll to position [2565, 0]
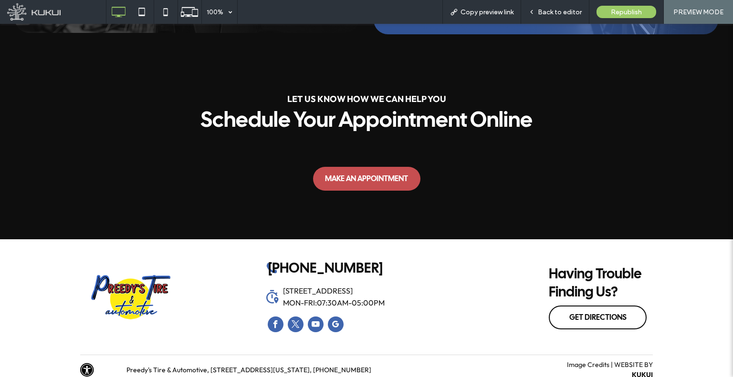
click at [310, 60] on div "Let us know how we can help you Schedule Your Appointment Online MAKE AN APPOIN…" at bounding box center [366, 144] width 733 height 191
click at [484, 15] on span "Copy preview link" at bounding box center [486, 12] width 53 height 8
click at [621, 10] on span "Republish" at bounding box center [626, 12] width 31 height 8
